Goal: Task Accomplishment & Management: Manage account settings

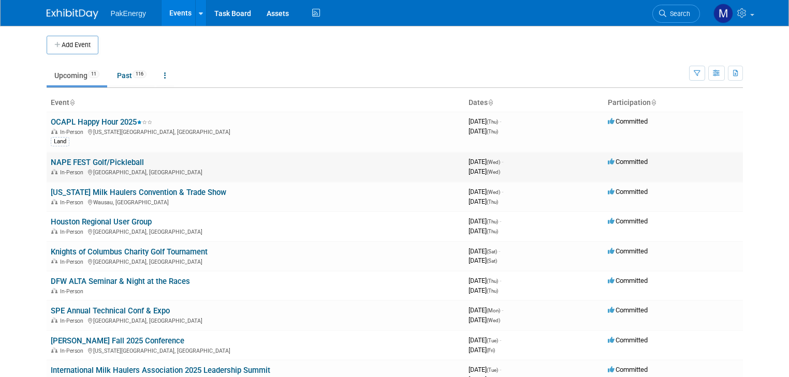
click at [87, 161] on link "NAPE FEST Golf/Pickleball" at bounding box center [97, 162] width 93 height 9
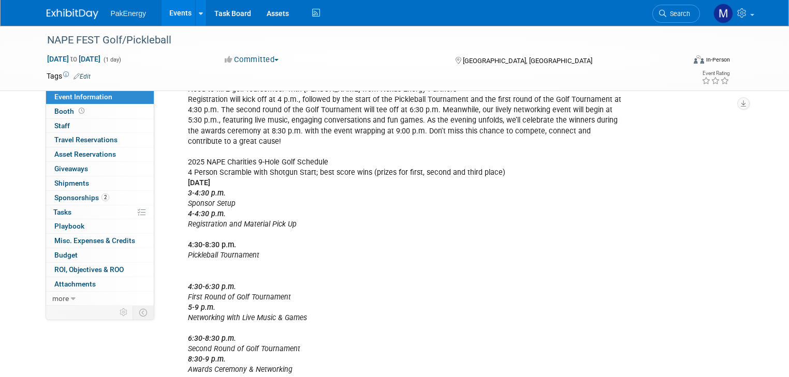
scroll to position [239, 0]
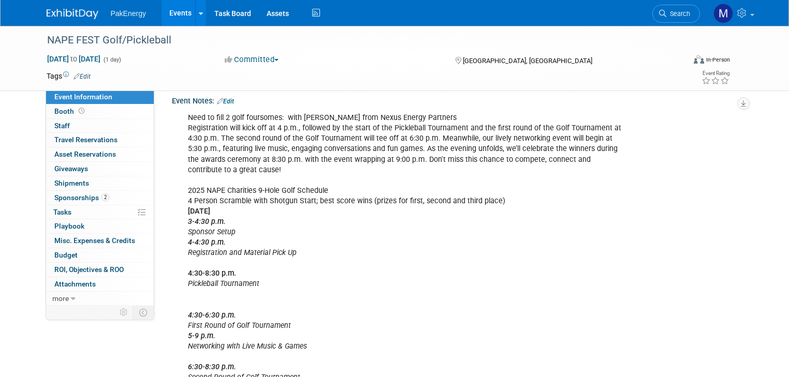
click at [181, 123] on div "Need to fill 2 golf foursomes: with Joe from Nexus Energy Partners Registration…" at bounding box center [406, 258] width 451 height 301
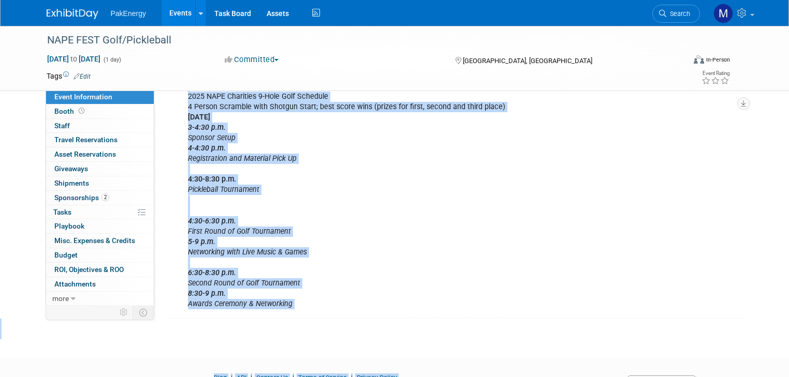
scroll to position [382, 0]
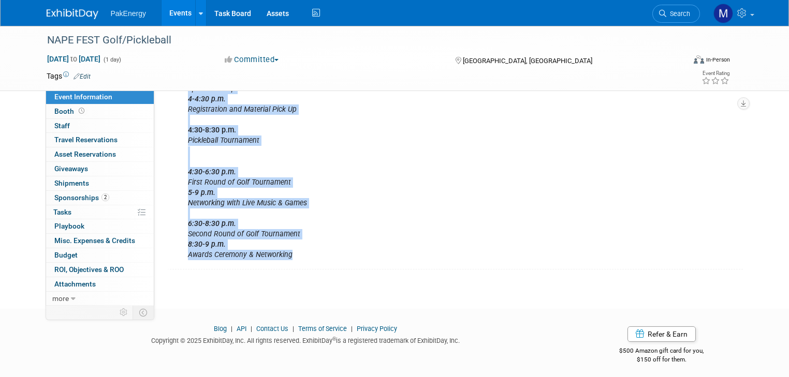
drag, startPoint x: 177, startPoint y: 122, endPoint x: 340, endPoint y: 248, distance: 205.7
click at [340, 248] on div "Need to fill 2 golf foursomes: with Joe from Nexus Energy Partners Registration…" at bounding box center [406, 114] width 451 height 301
copy div "Need to fill 2 golf foursomes: with Joe from Nexus Energy Partners Registration…"
click at [481, 220] on div "Need to fill 2 golf foursomes: with Joe from Nexus Energy Partners Registration…" at bounding box center [406, 114] width 451 height 301
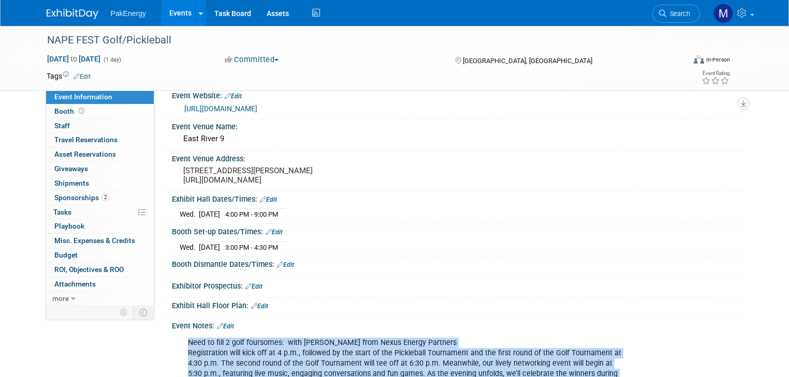
scroll to position [10, 0]
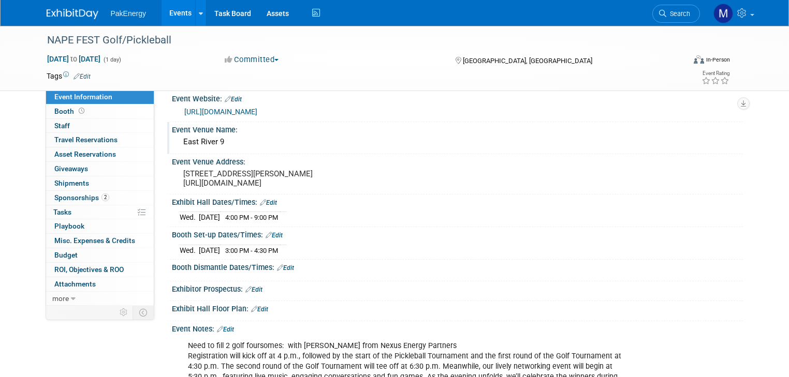
click at [647, 140] on div "East River 9" at bounding box center [457, 142] width 555 height 16
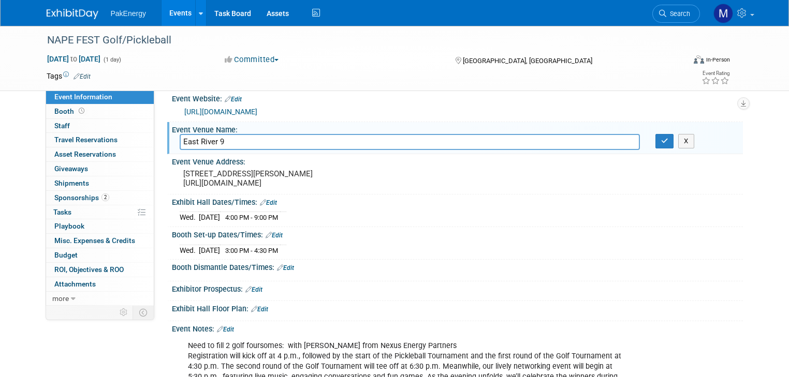
scroll to position [0, 0]
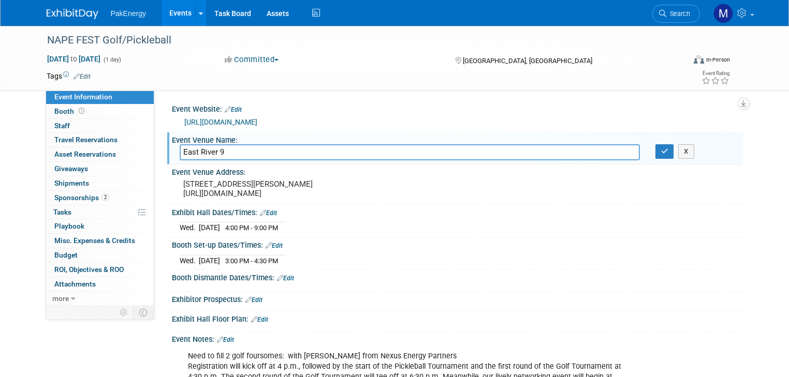
click at [646, 103] on div "Event Website: Edit" at bounding box center [457, 107] width 571 height 13
click at [670, 147] on button "button" at bounding box center [664, 151] width 19 height 14
